Goal: Task Accomplishment & Management: Manage account settings

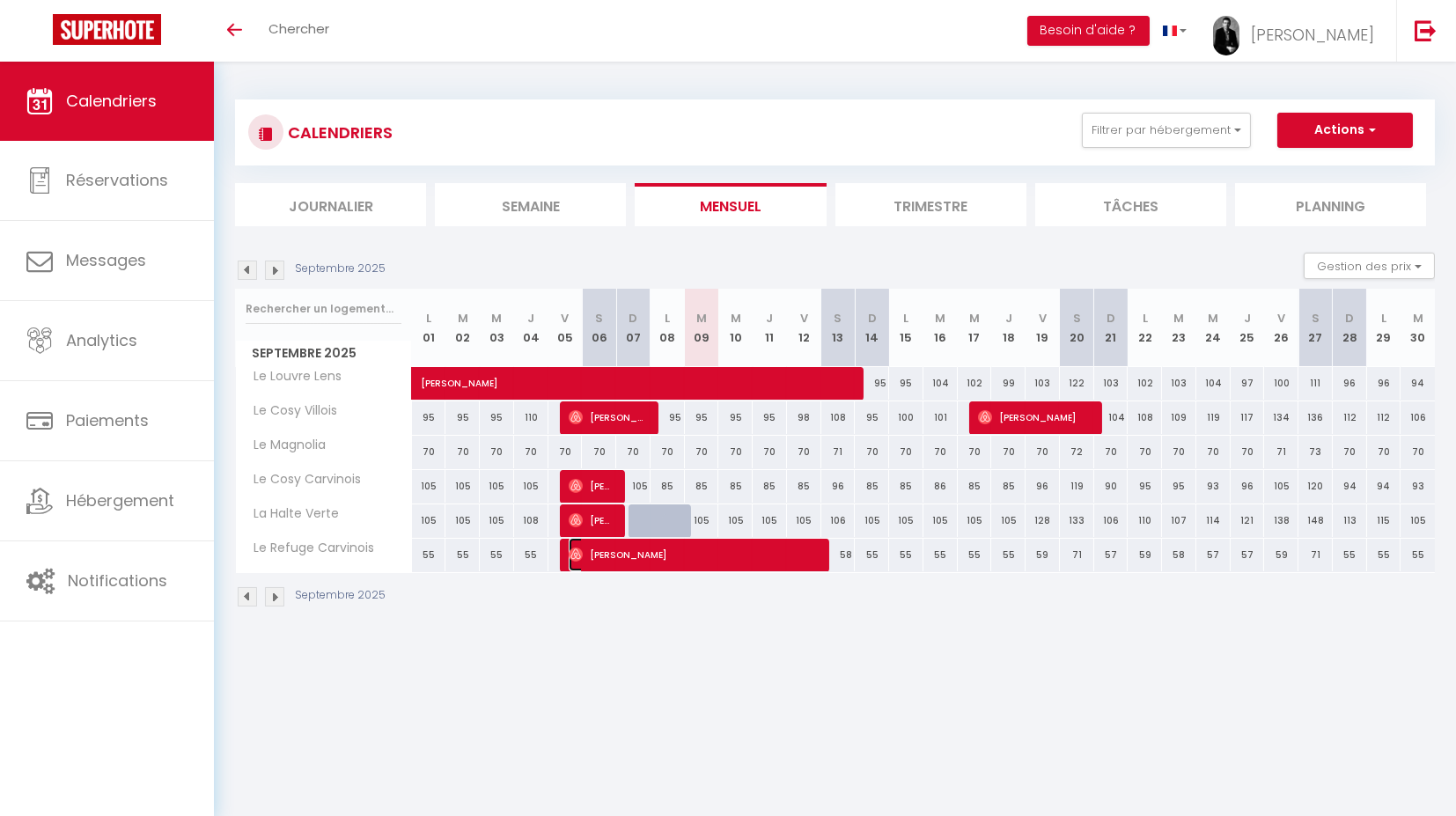
click at [598, 550] on span "[PERSON_NAME]" at bounding box center [693, 555] width 251 height 33
select select "OK"
select select "1"
select select "0"
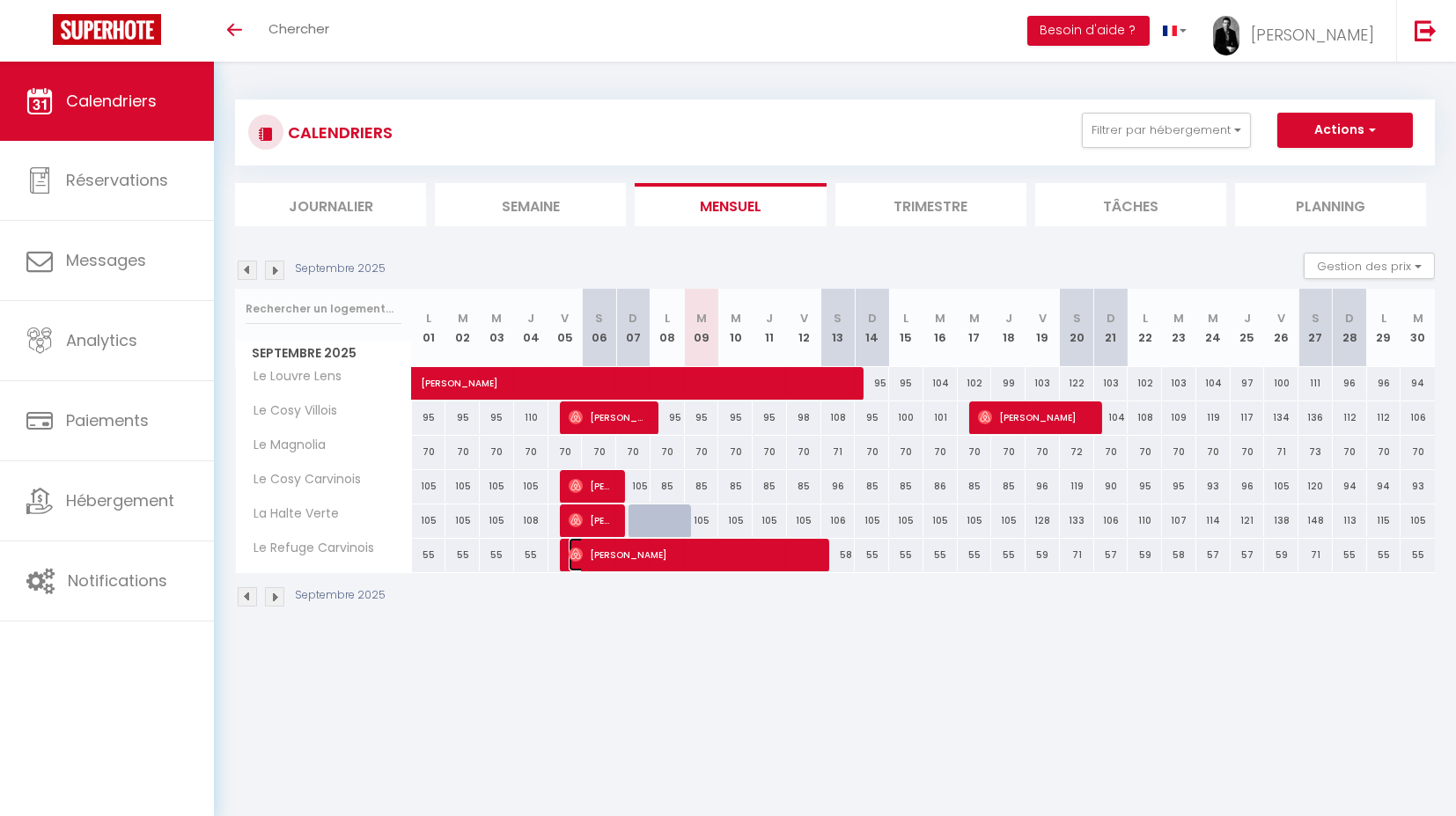
select select "1"
select select
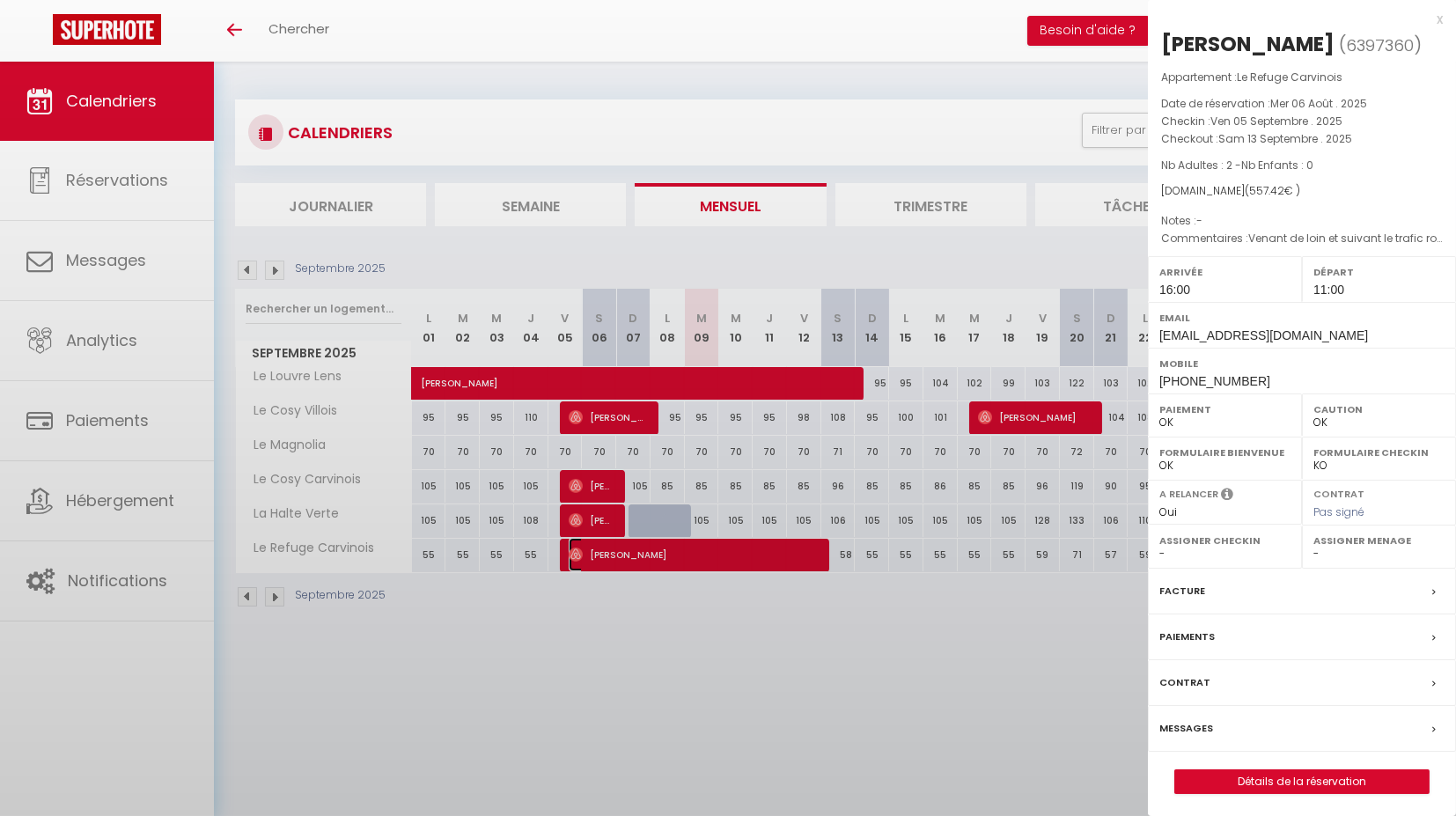
select select "24049"
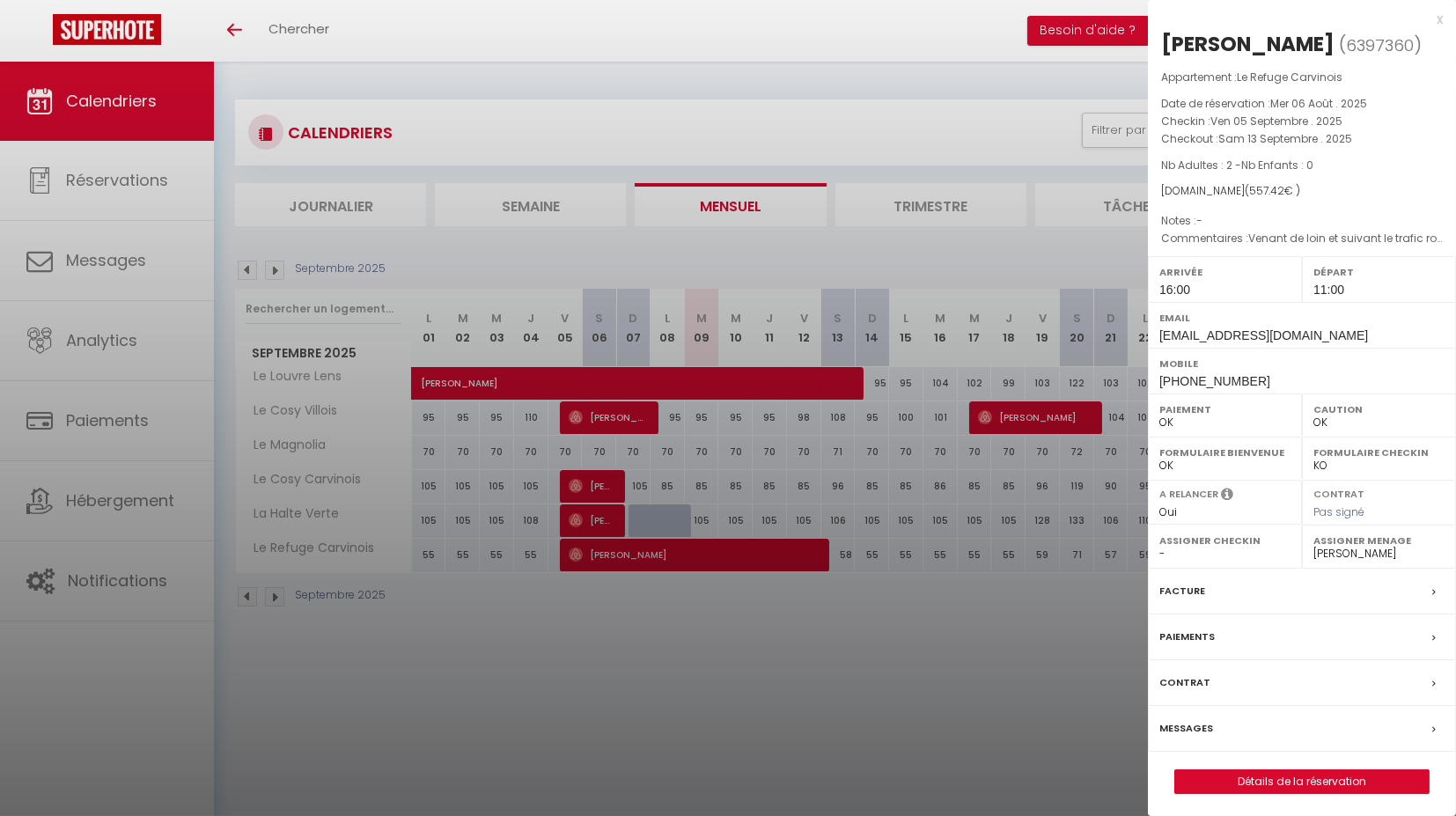
click at [591, 680] on div at bounding box center [728, 408] width 1456 height 816
